Goal: Task Accomplishment & Management: Manage account settings

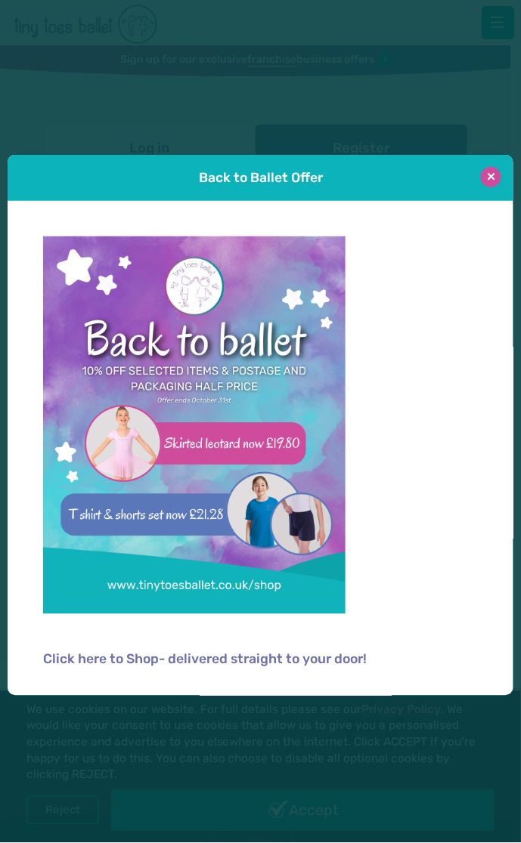
click at [498, 181] on button at bounding box center [491, 177] width 20 height 20
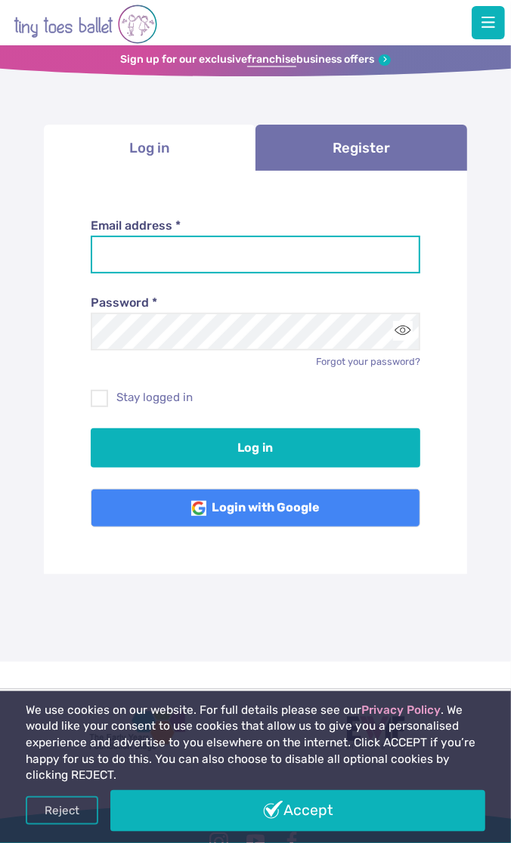
click at [174, 250] on input "Email address *" at bounding box center [256, 255] width 330 height 38
type input "**********"
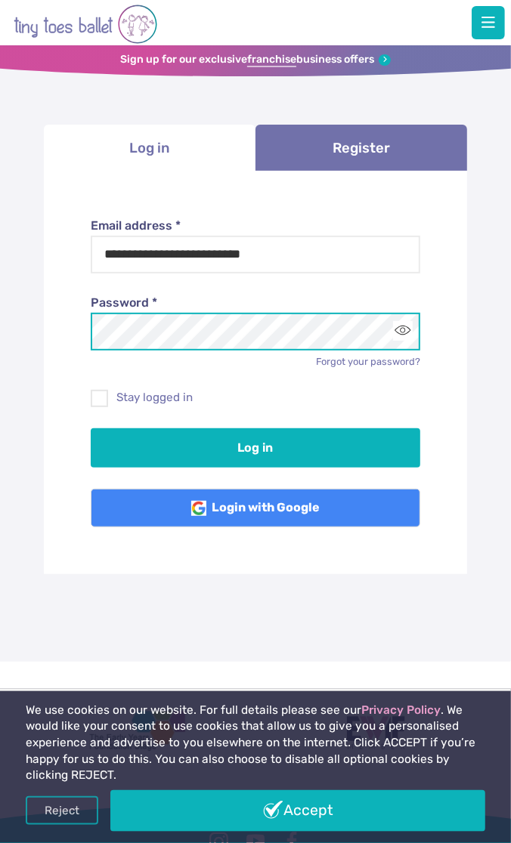
click at [91, 428] on button "Log in" at bounding box center [256, 447] width 330 height 39
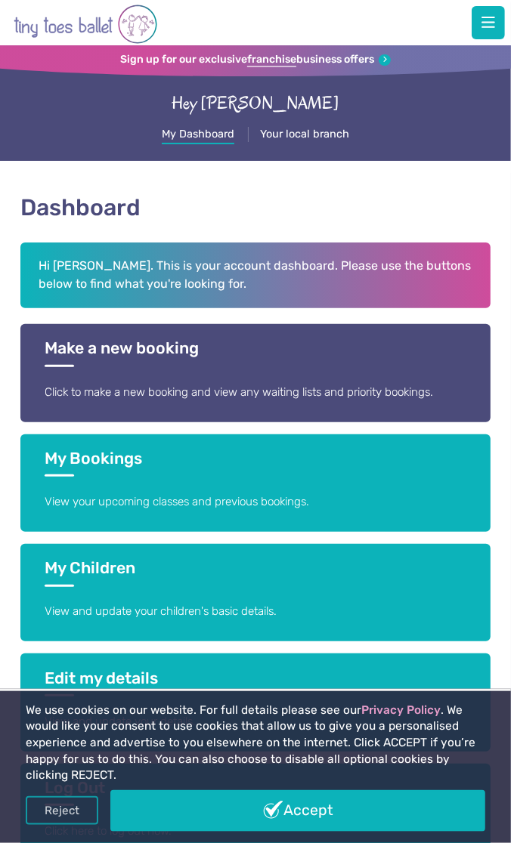
click at [226, 138] on li "My Dashboard" at bounding box center [198, 134] width 73 height 15
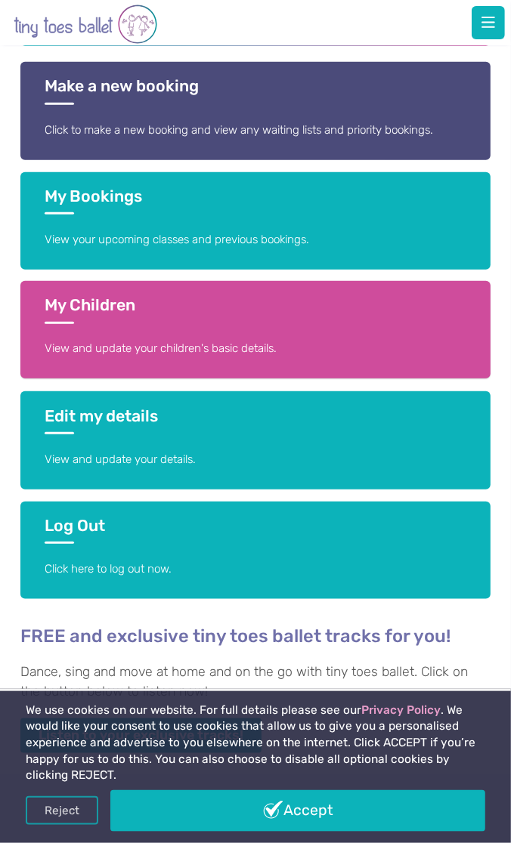
scroll to position [274, 0]
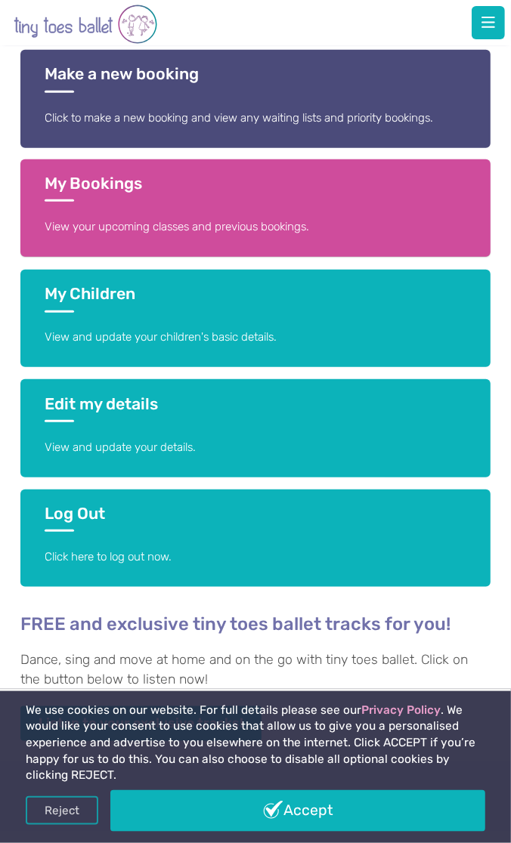
click at [132, 203] on link "My Bookings View your upcoming classes and previous bookings." at bounding box center [255, 207] width 470 height 97
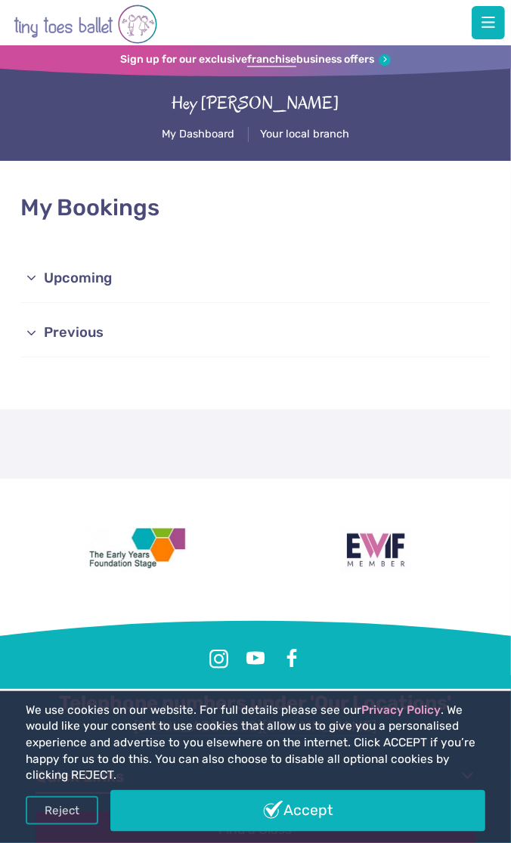
click at [59, 279] on link "Upcoming" at bounding box center [255, 279] width 470 height 48
